Goal: Task Accomplishment & Management: Manage account settings

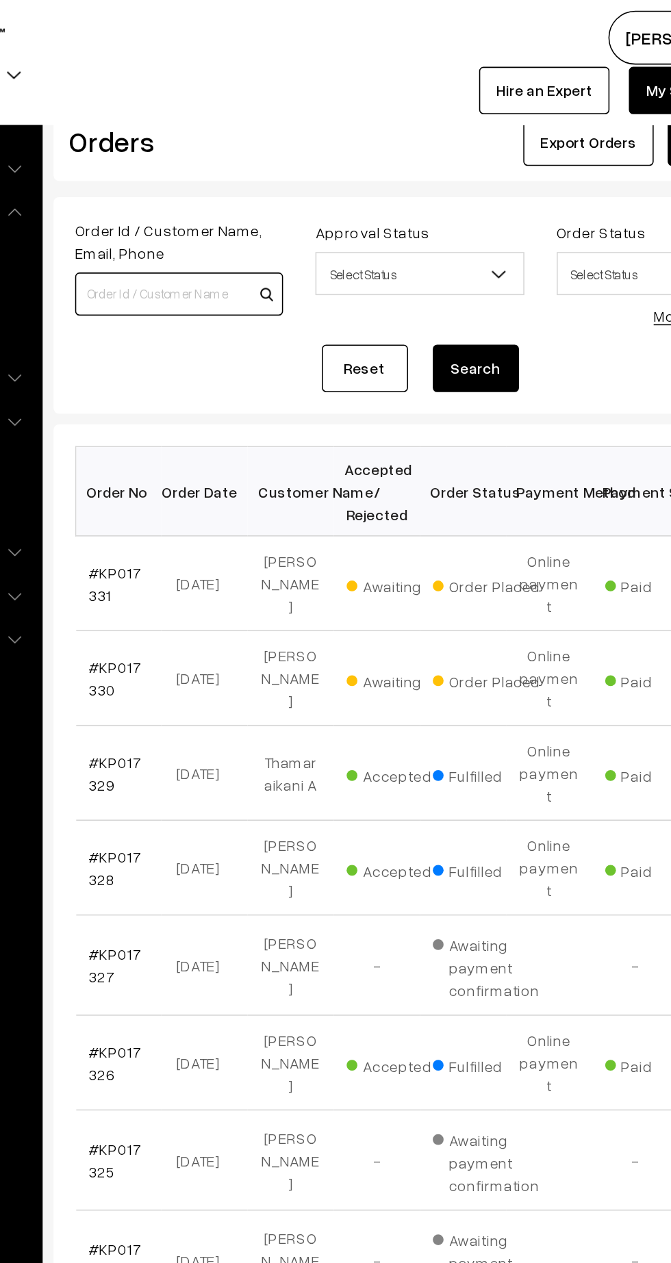
click at [284, 187] on input at bounding box center [271, 186] width 132 height 27
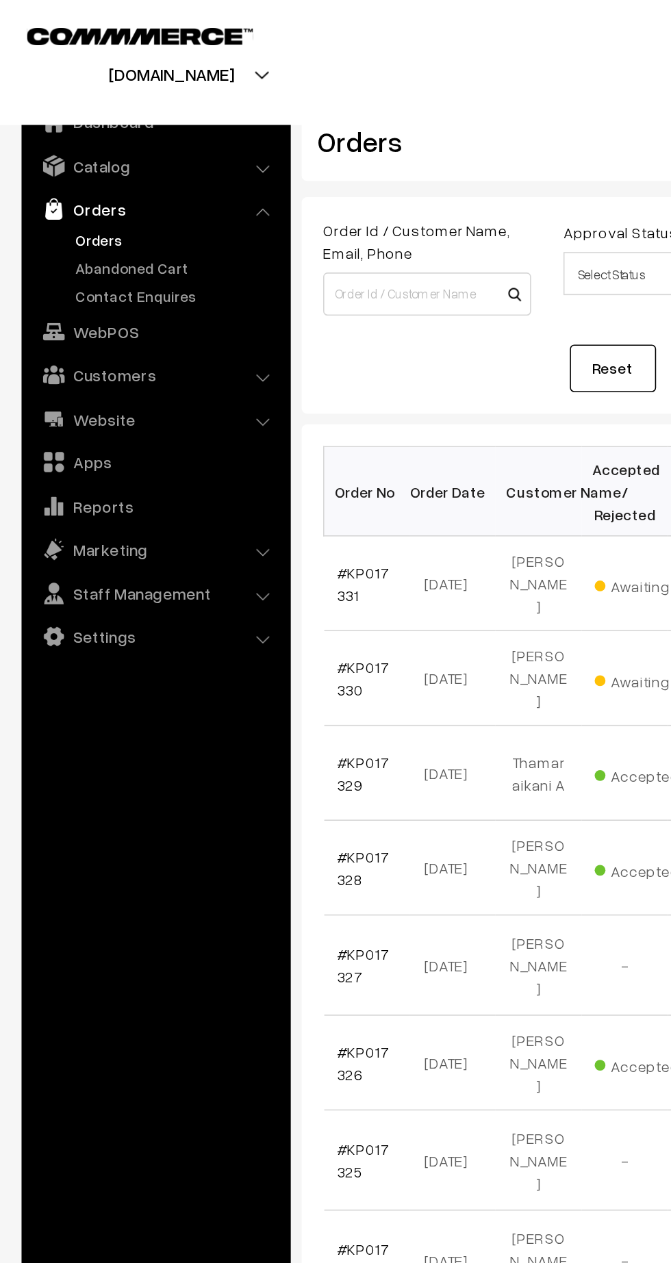
click at [79, 114] on link "Catalog" at bounding box center [98, 105] width 163 height 25
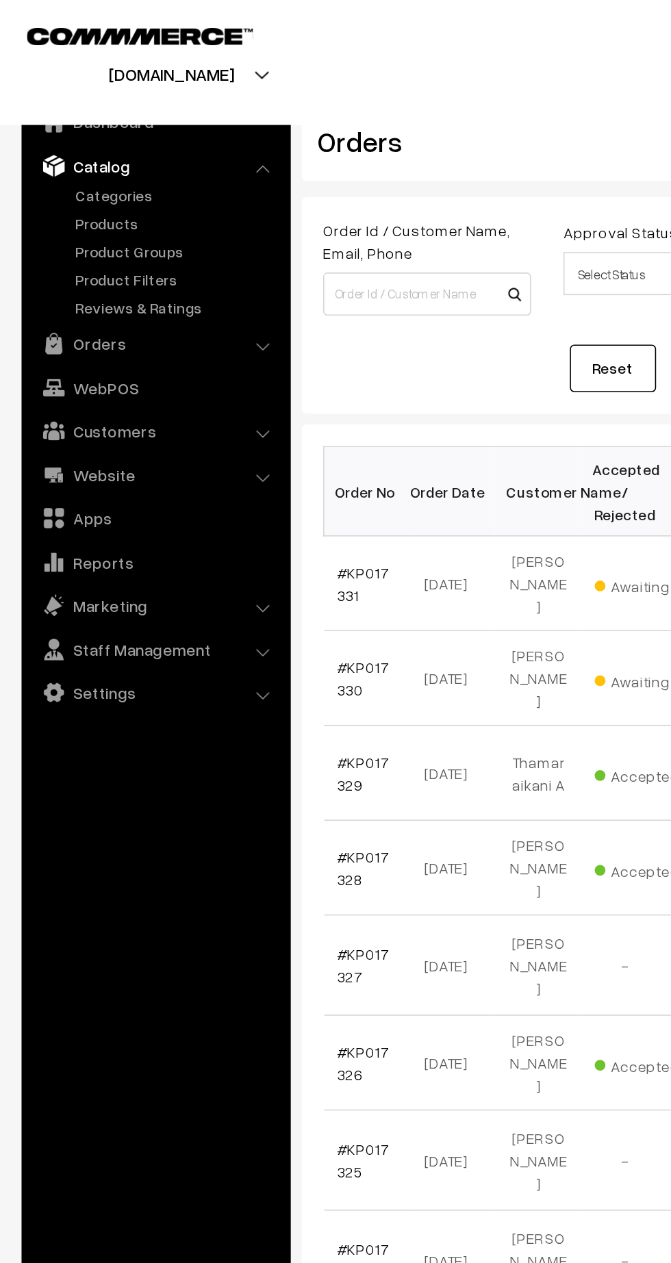
click at [77, 144] on link "Products" at bounding box center [112, 142] width 136 height 14
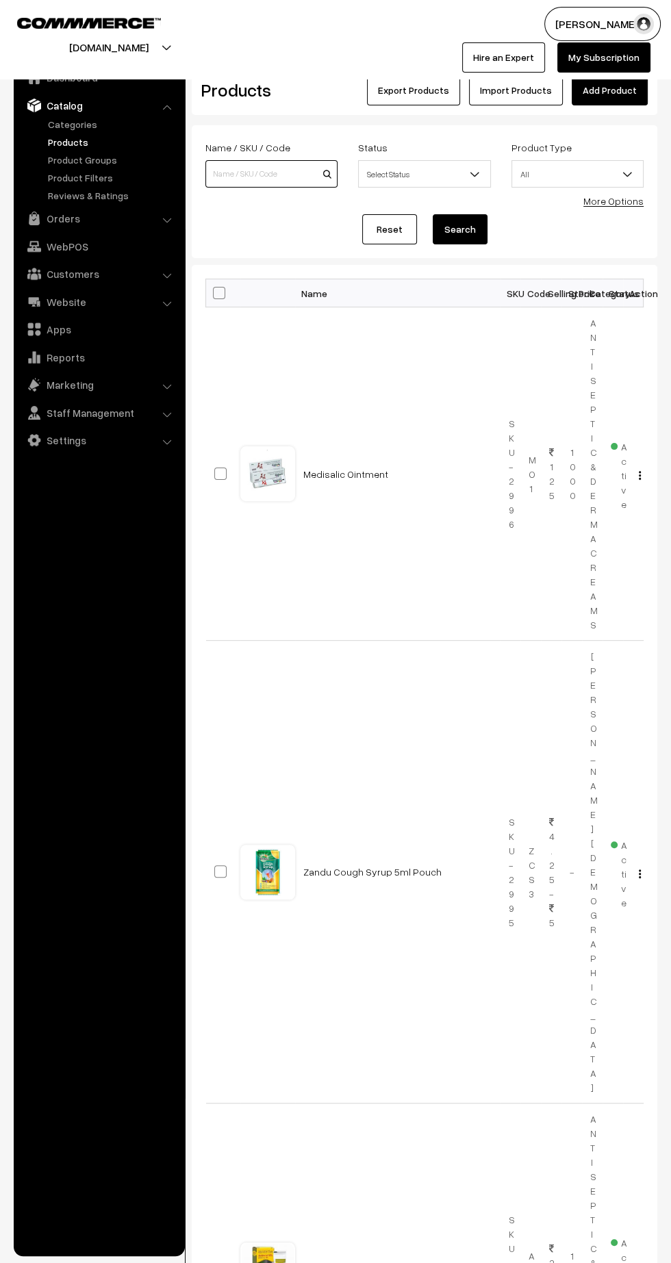
click at [252, 172] on input at bounding box center [271, 173] width 132 height 27
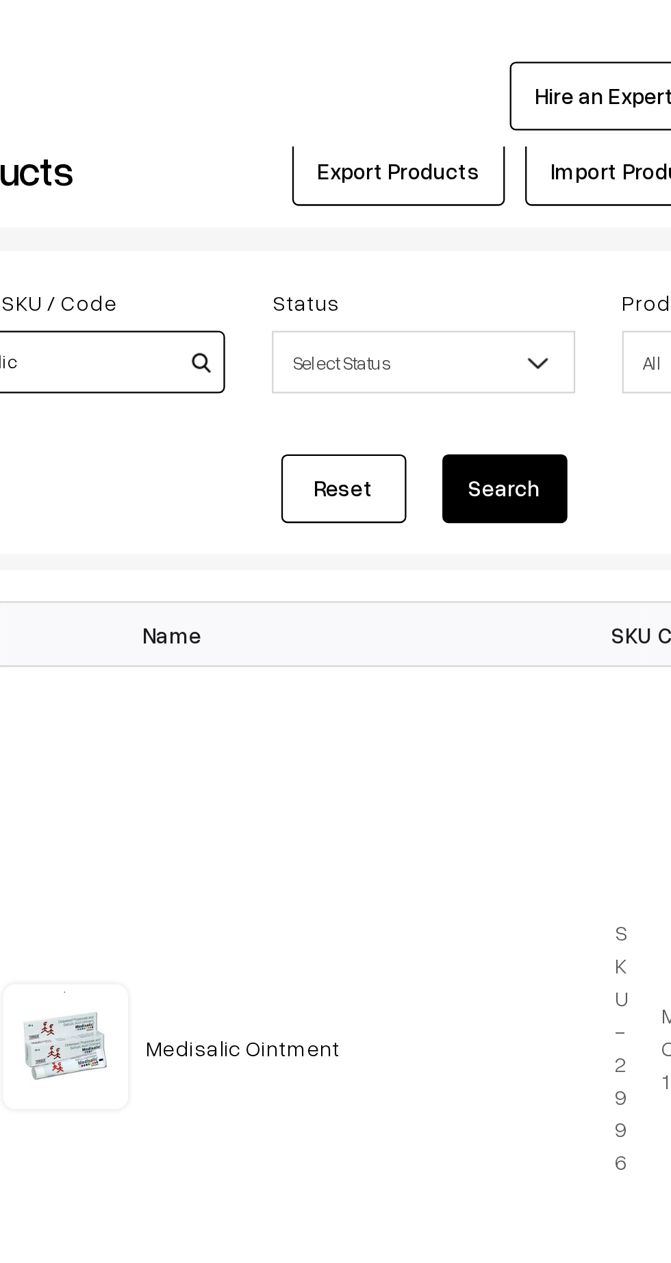
type input "Medisalic"
click at [469, 226] on button "Search" at bounding box center [460, 229] width 55 height 30
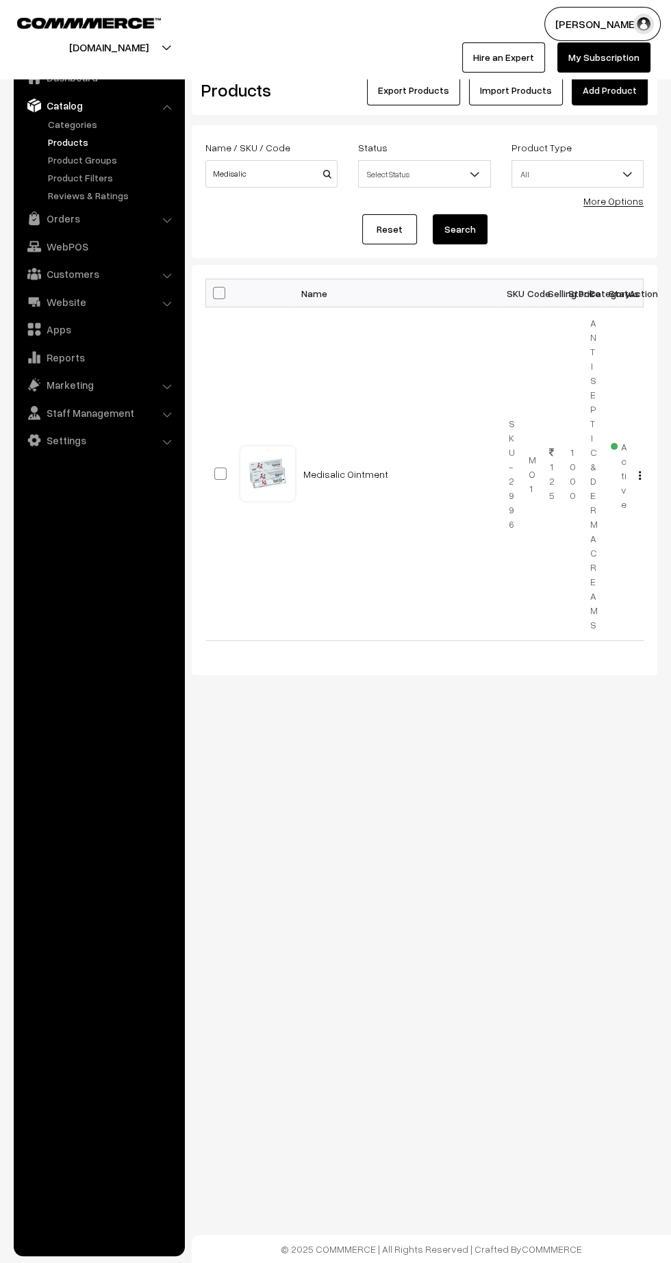
click at [354, 469] on link "Medisalic Ointment" at bounding box center [345, 474] width 85 height 12
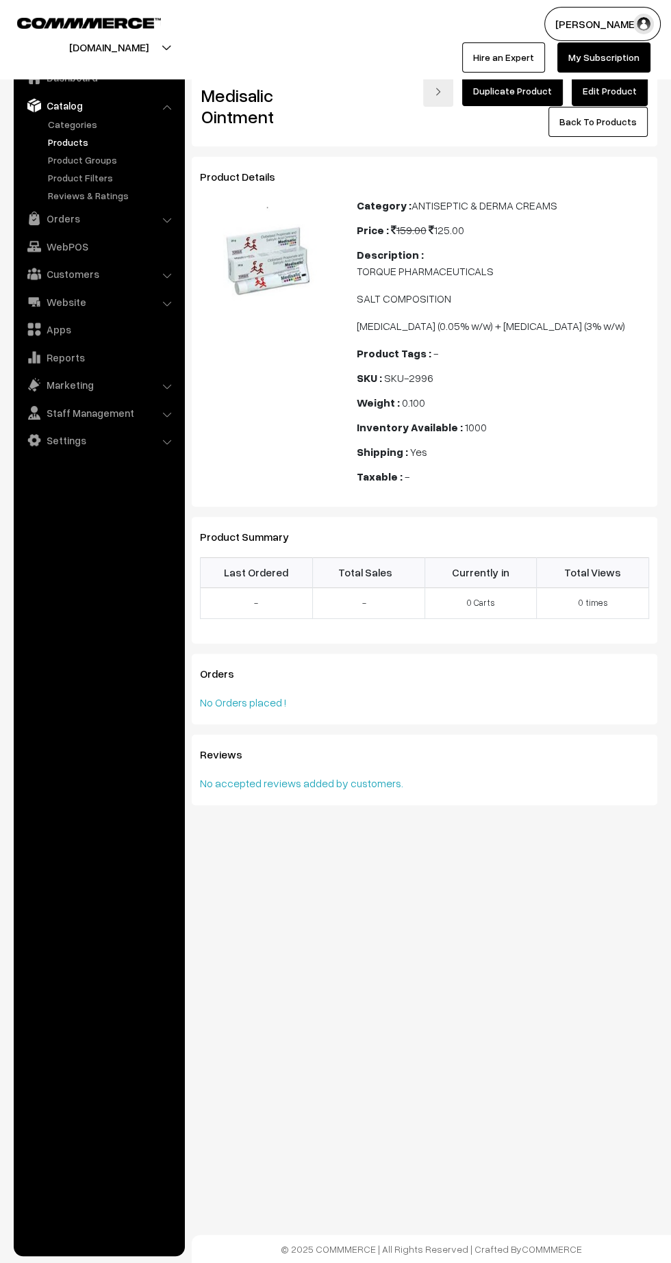
click at [623, 90] on link "Edit Product" at bounding box center [609, 91] width 76 height 30
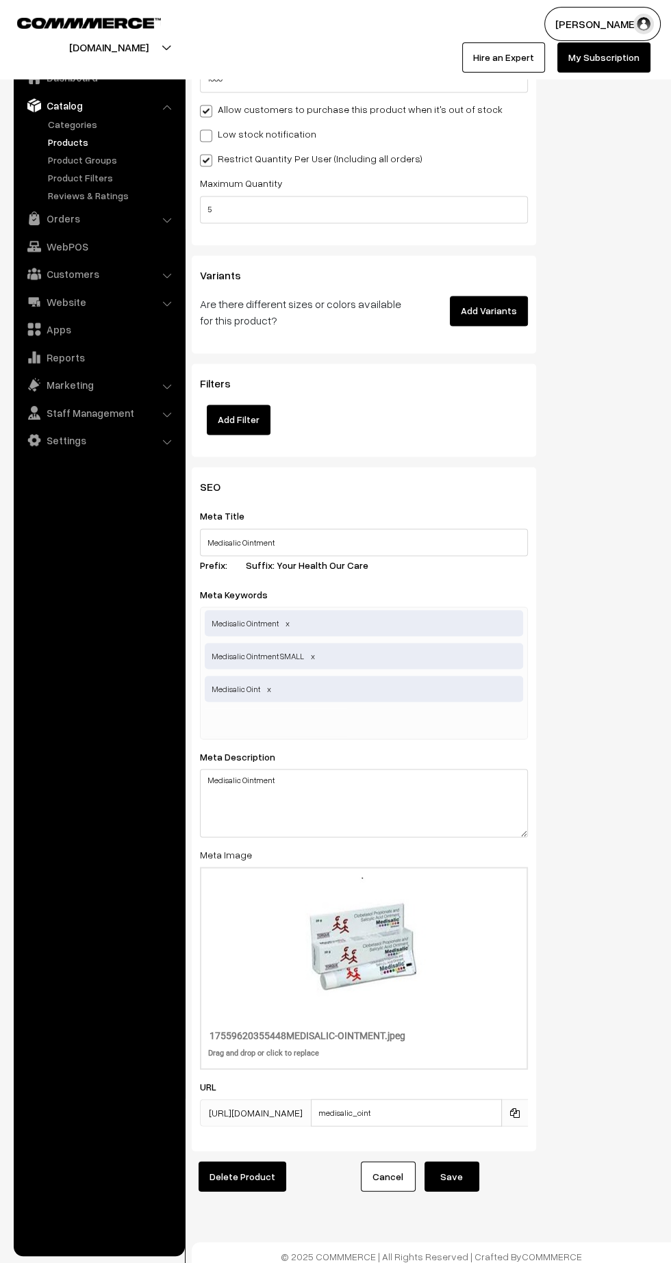
scroll to position [1482, 0]
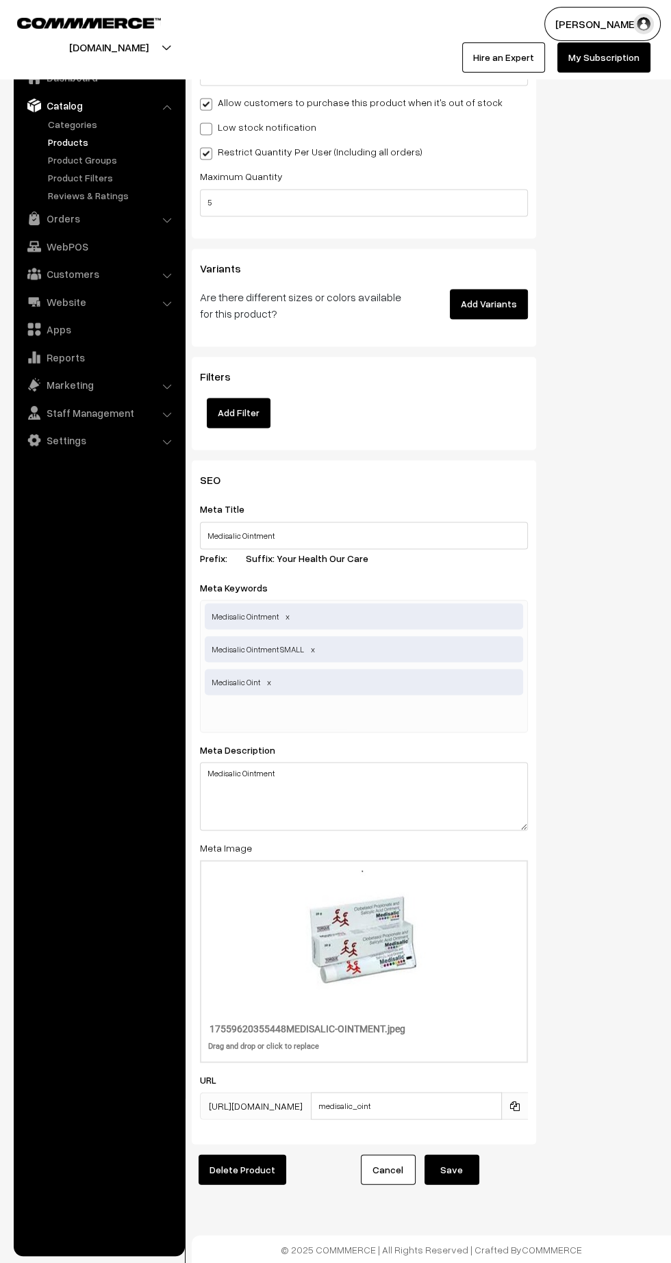
click at [515, 1105] on icon at bounding box center [515, 1105] width 10 height 10
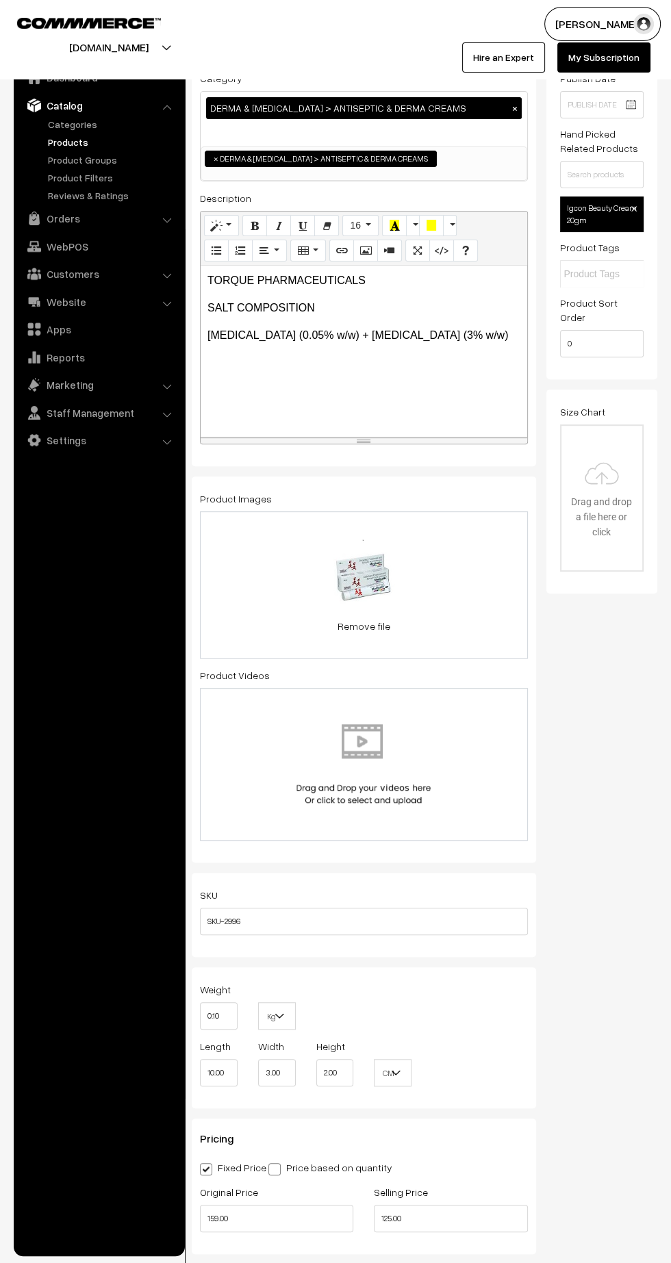
scroll to position [0, 0]
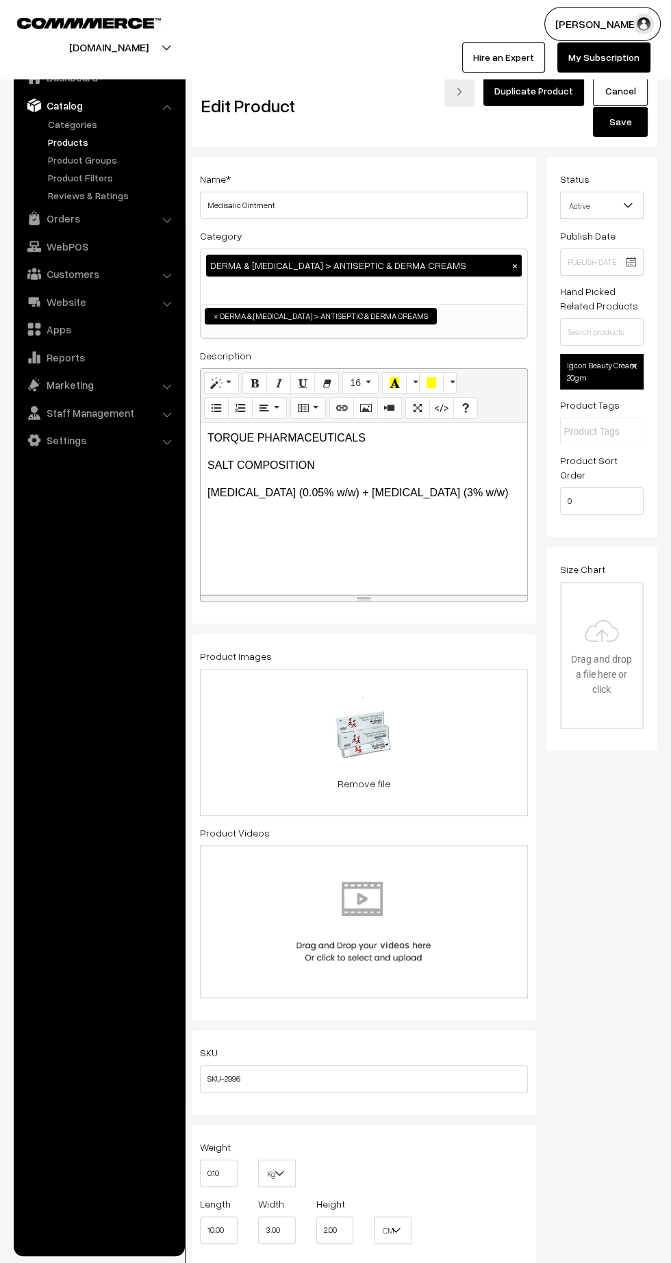
click at [78, 229] on link "Orders" at bounding box center [98, 218] width 163 height 25
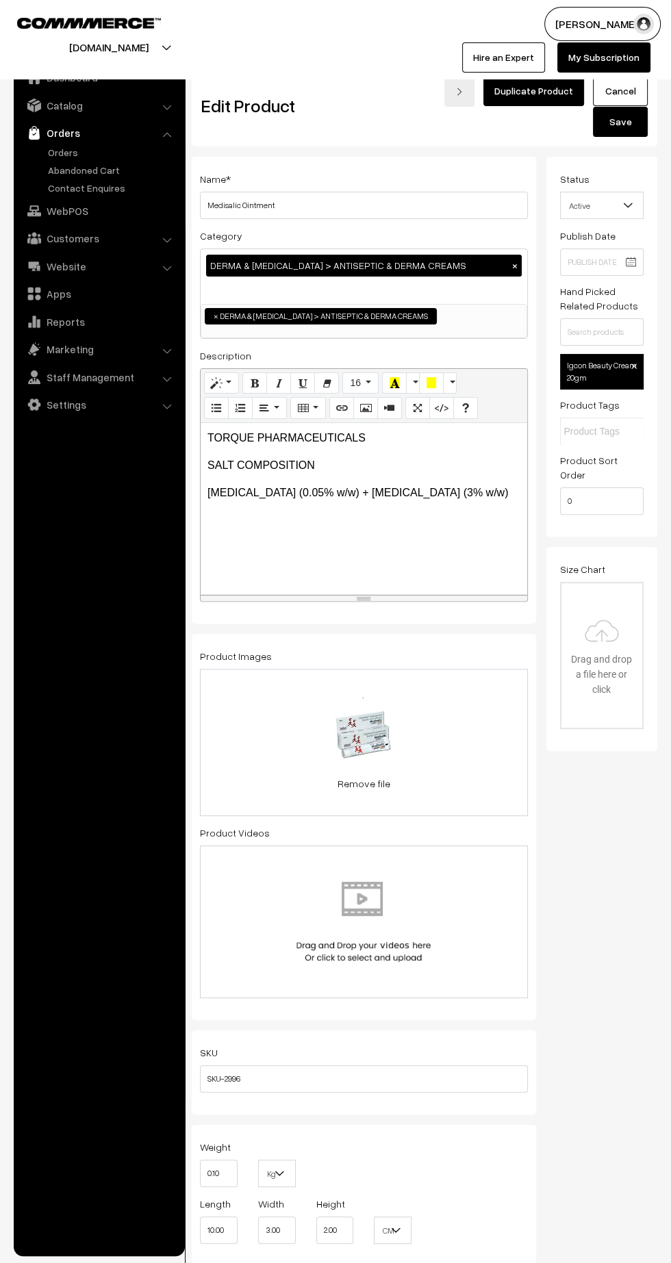
click at [76, 167] on link "Abandoned Cart" at bounding box center [112, 170] width 136 height 14
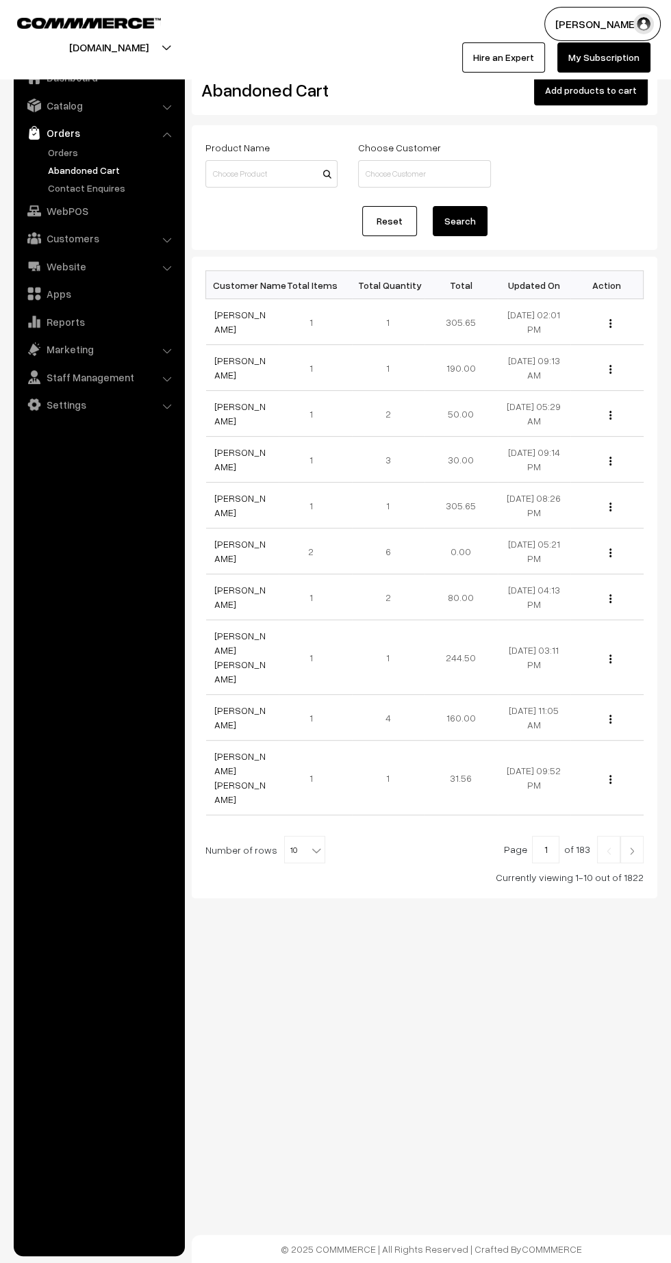
click at [70, 150] on link "Orders" at bounding box center [112, 152] width 136 height 14
